Goal: Check status: Check status

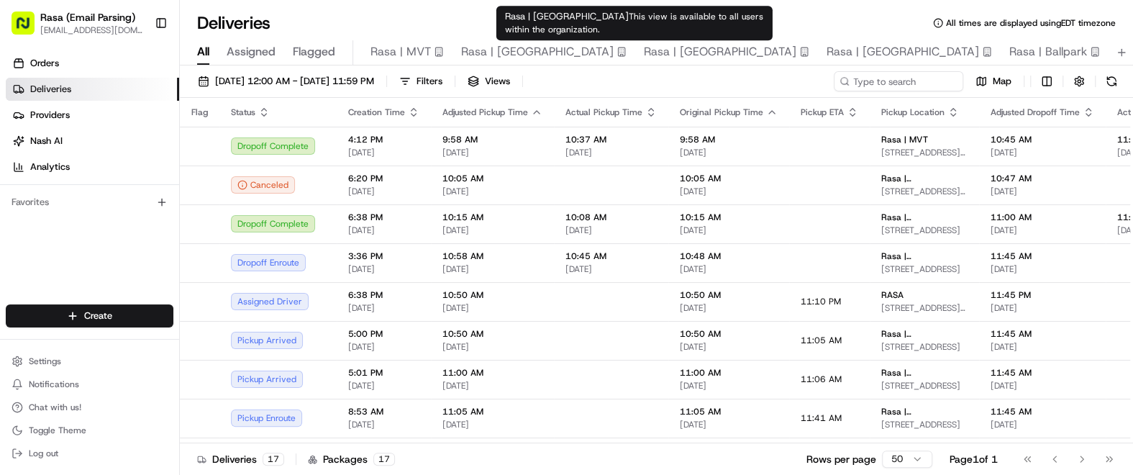
click at [644, 55] on span "Rasa | [GEOGRAPHIC_DATA]" at bounding box center [720, 51] width 153 height 17
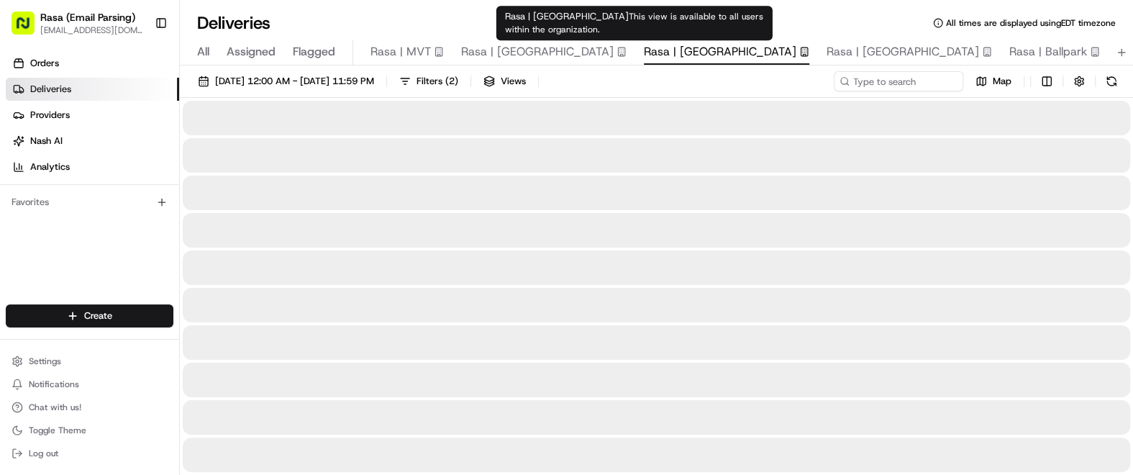
click at [644, 55] on span "Rasa | [GEOGRAPHIC_DATA]" at bounding box center [720, 51] width 153 height 17
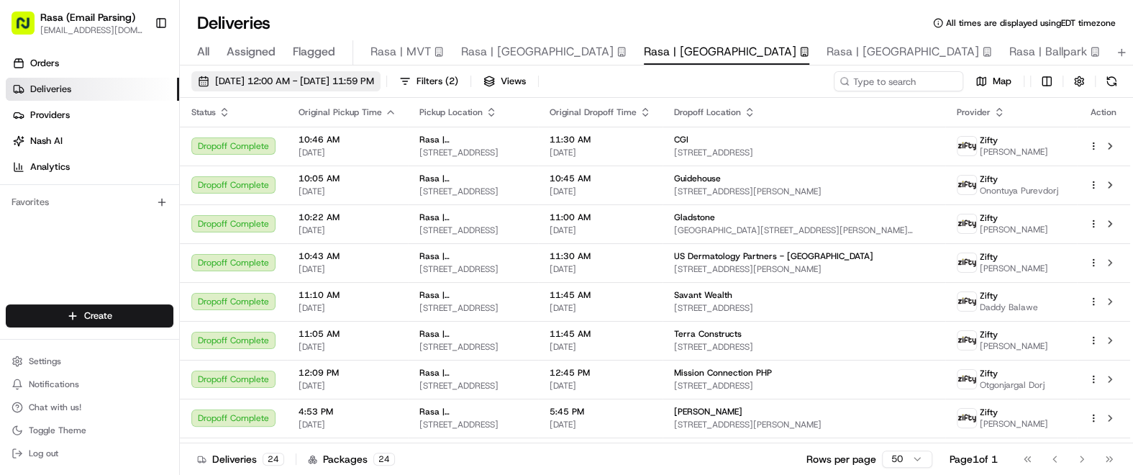
click at [364, 75] on span "08/01/2025 12:00 AM - 08/31/2025 11:59 PM" at bounding box center [294, 81] width 159 height 13
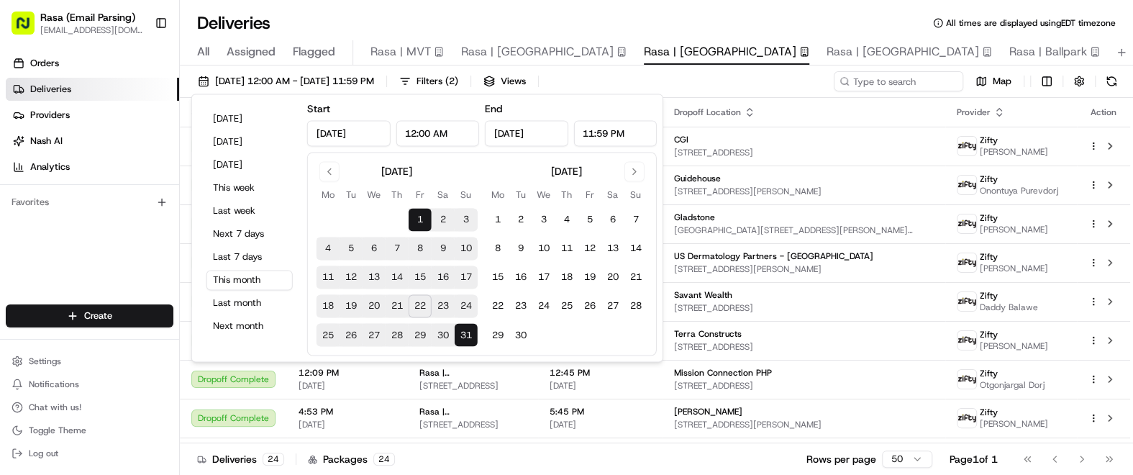
click at [424, 304] on button "22" at bounding box center [420, 306] width 23 height 23
type input "Aug 22, 2025"
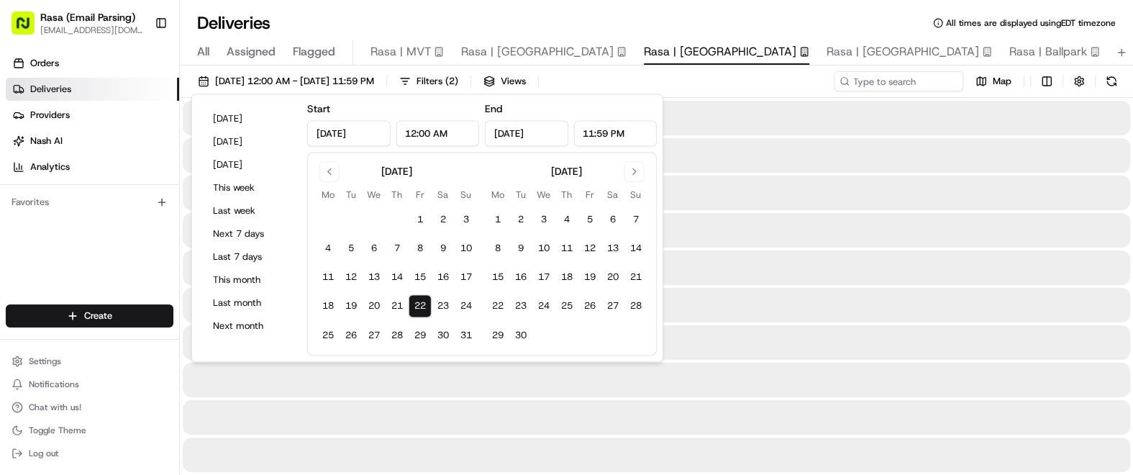
click at [424, 304] on button "22" at bounding box center [420, 306] width 23 height 23
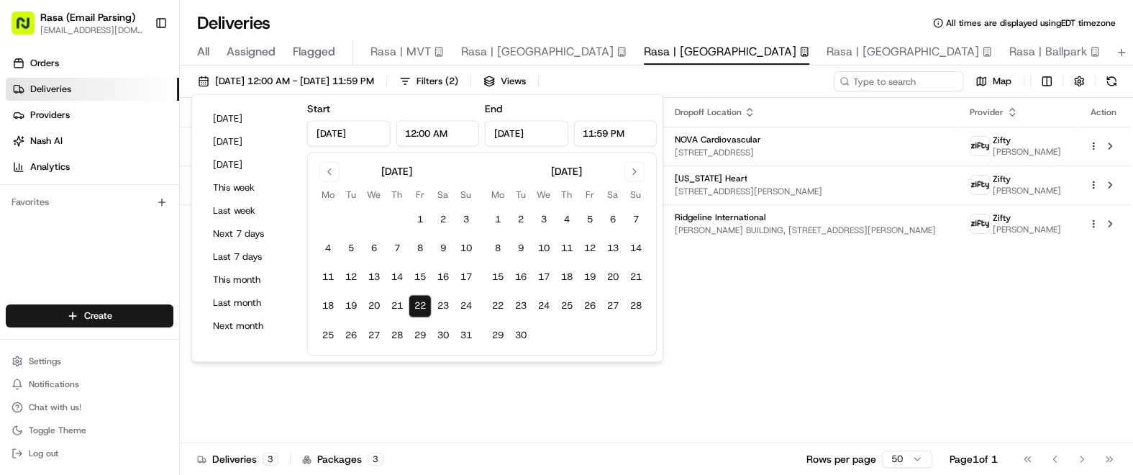
click at [746, 330] on div "Status Original Pickup Time Pickup Location Original Dropoff Time Dropoff Locat…" at bounding box center [655, 270] width 951 height 345
